Goal: Transaction & Acquisition: Purchase product/service

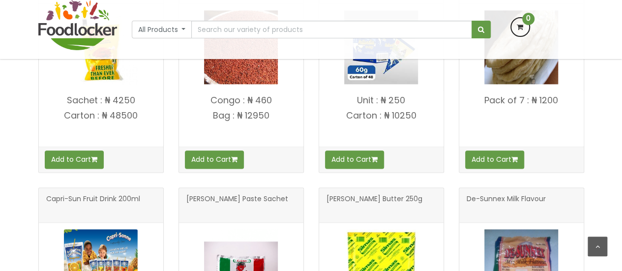
scroll to position [491, 0]
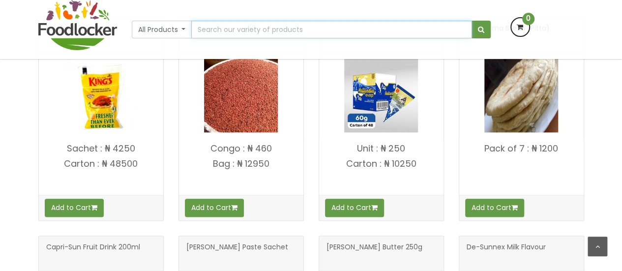
click at [240, 26] on input "text" at bounding box center [331, 30] width 280 height 18
type input "A4"
click at [471, 21] on button "submit" at bounding box center [480, 30] width 19 height 18
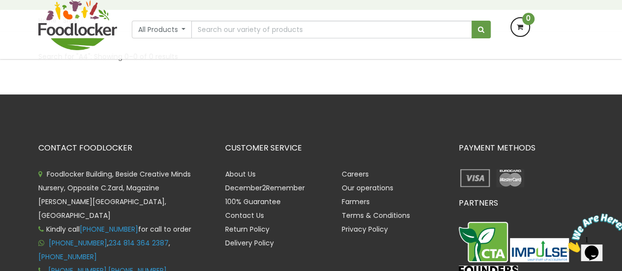
click at [618, 123] on div "CONTACT FOODLOCKER Foodlocker Building, Beside Creative Minds Nursery, Opposite…" at bounding box center [311, 232] width 622 height 277
